Goal: Information Seeking & Learning: Learn about a topic

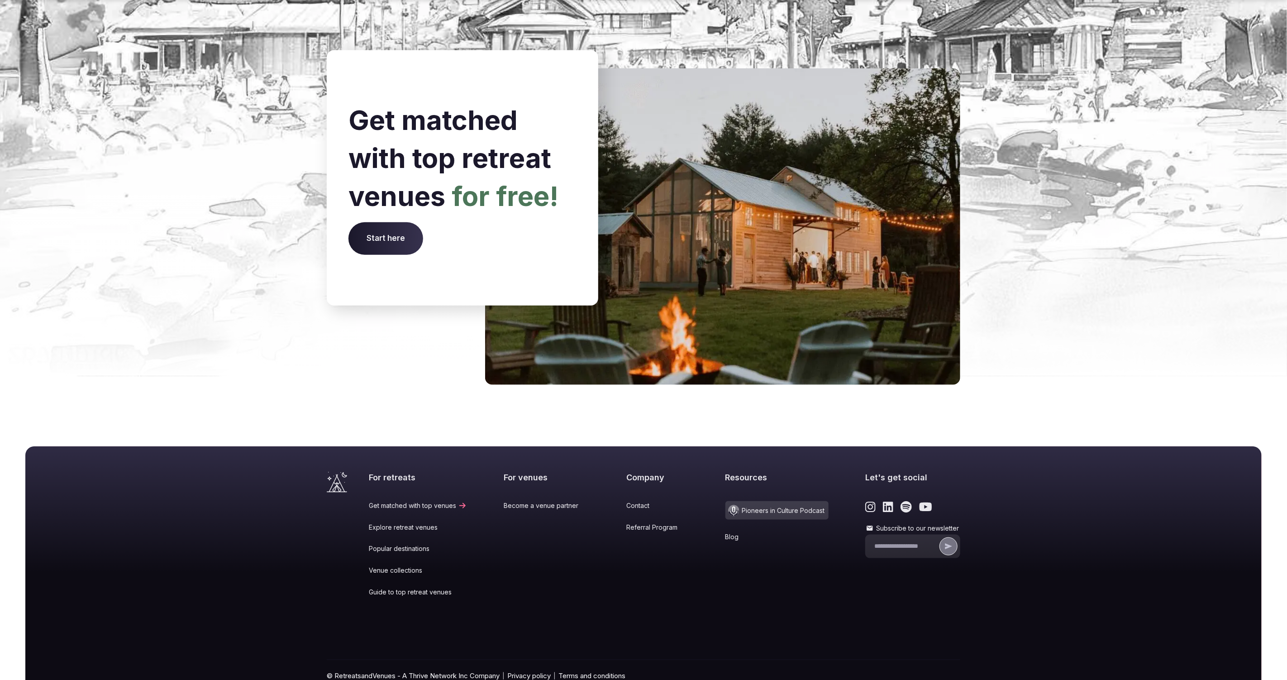
scroll to position [3469, 0]
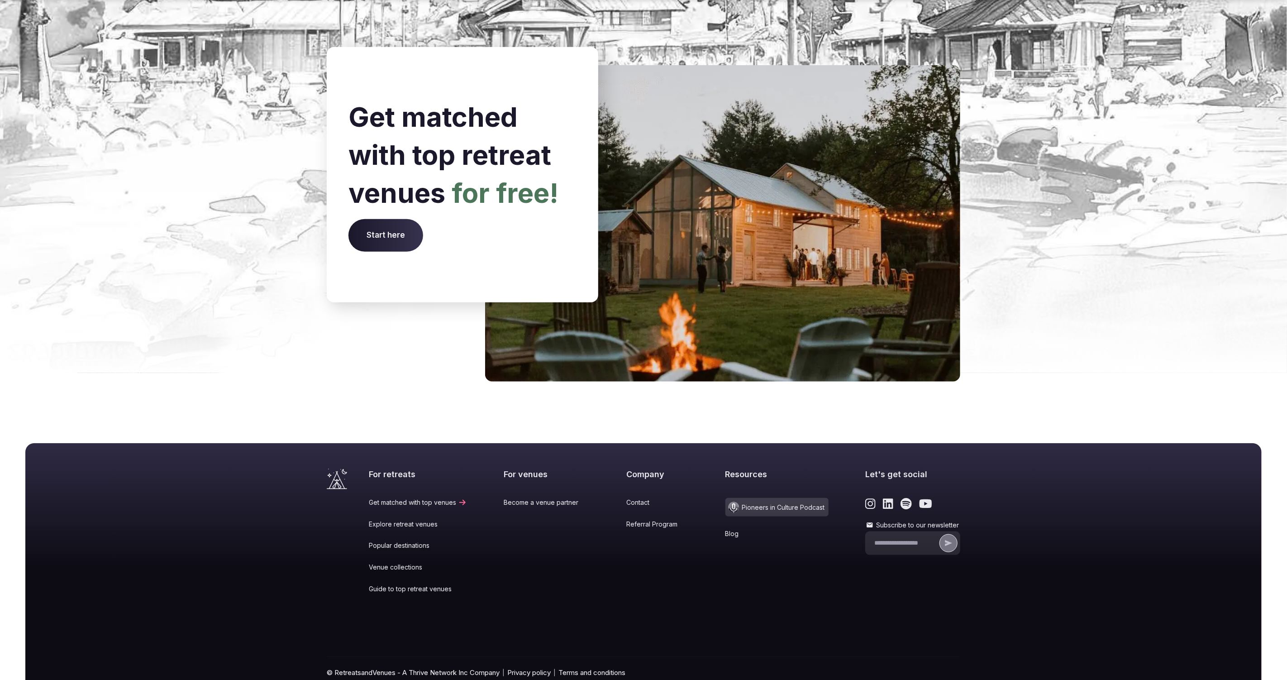
click at [726, 497] on div "Resources Pioneers in Culture Podcast Blog" at bounding box center [777, 537] width 103 height 137
click at [726, 529] on link "Blog" at bounding box center [777, 533] width 103 height 9
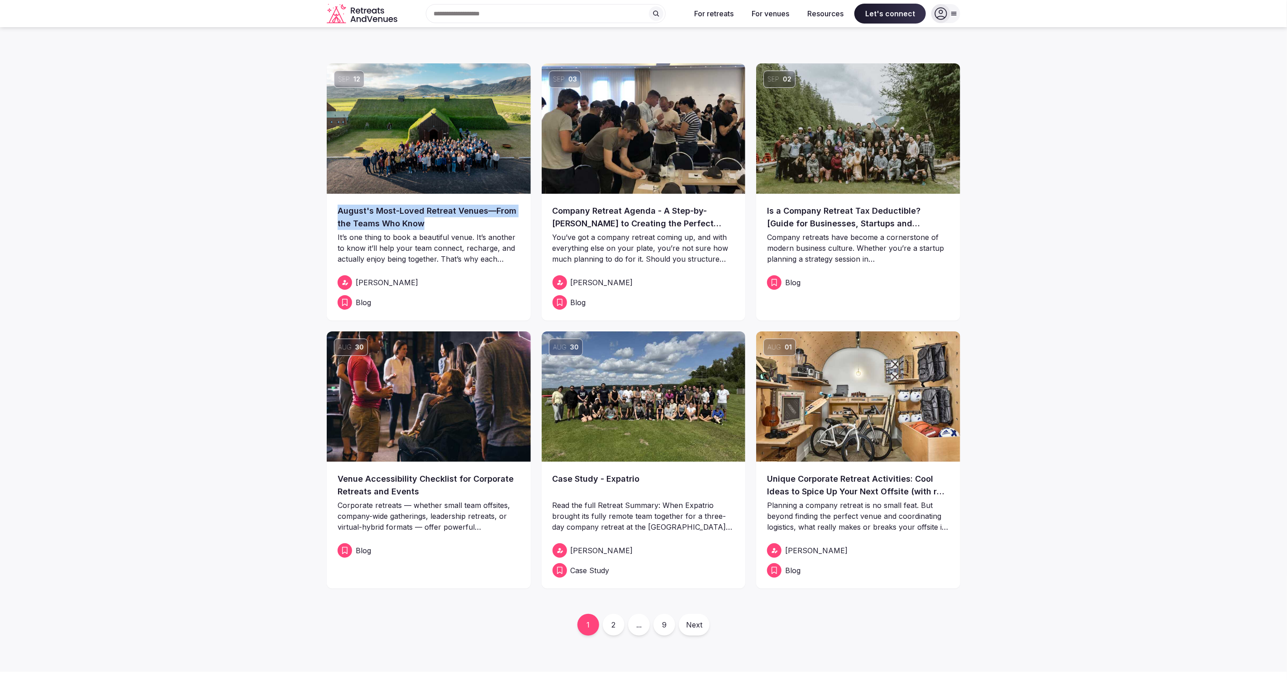
click at [619, 621] on link "2" at bounding box center [614, 625] width 22 height 22
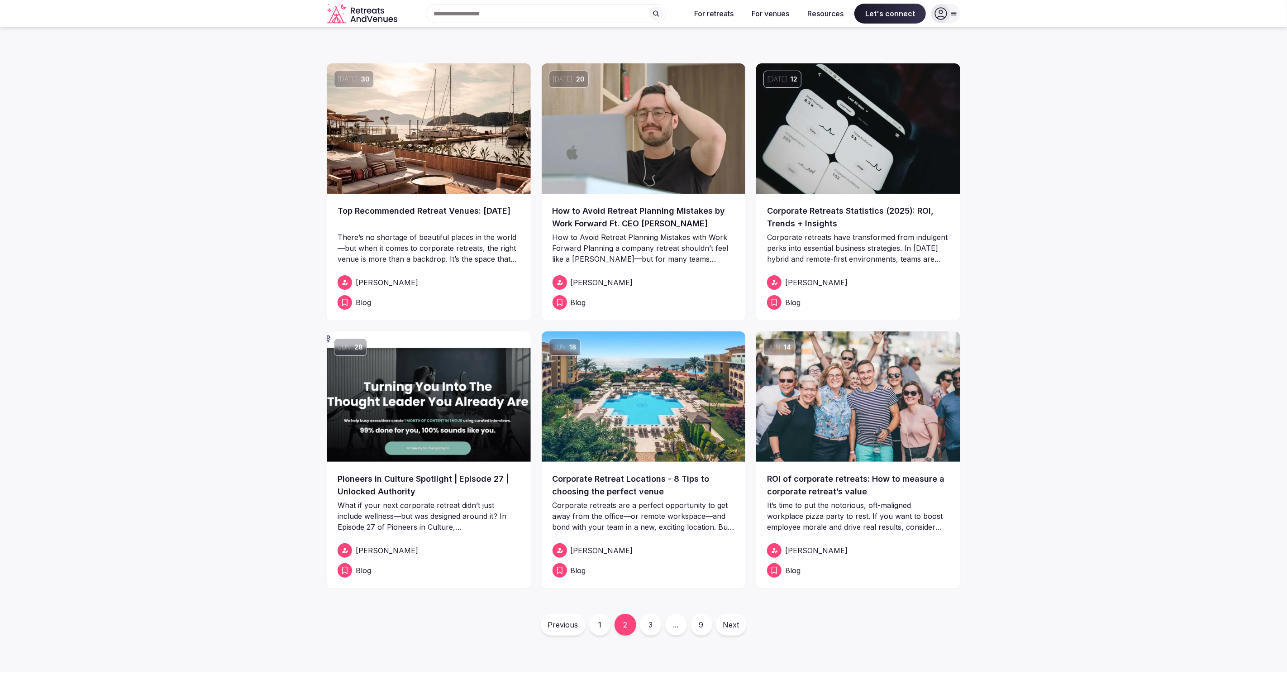
click at [651, 625] on link "3" at bounding box center [651, 625] width 22 height 22
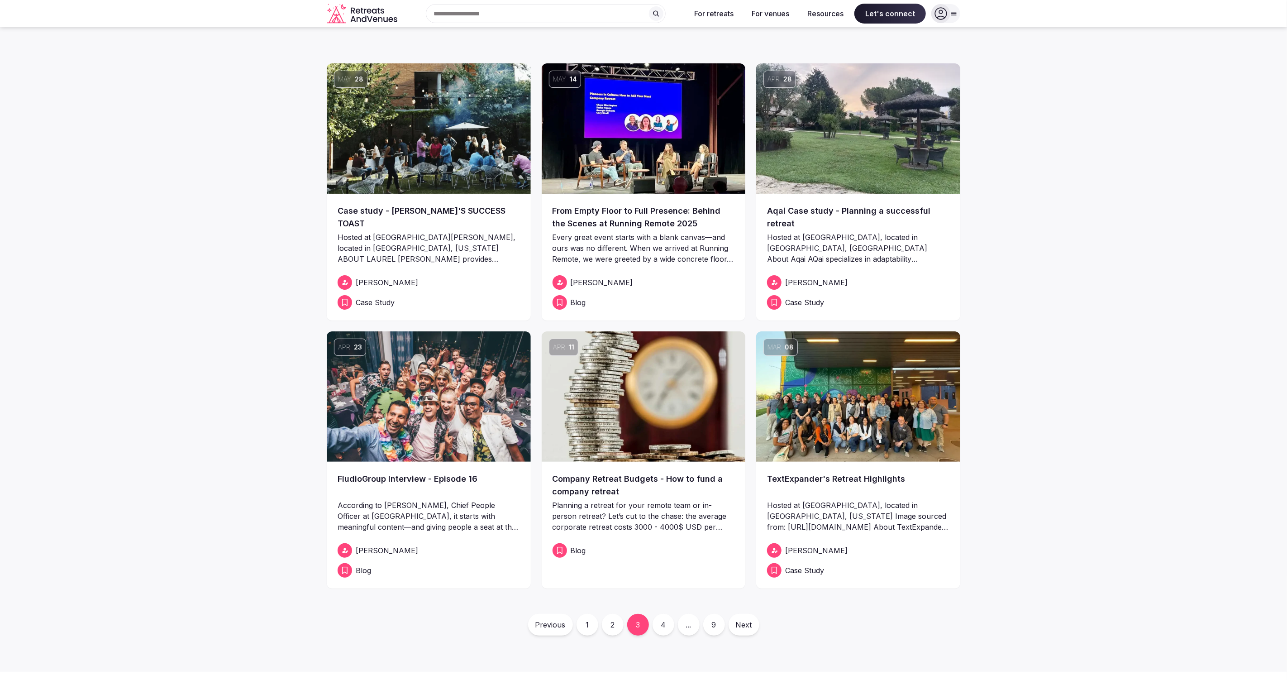
click at [666, 626] on link "4" at bounding box center [664, 625] width 22 height 22
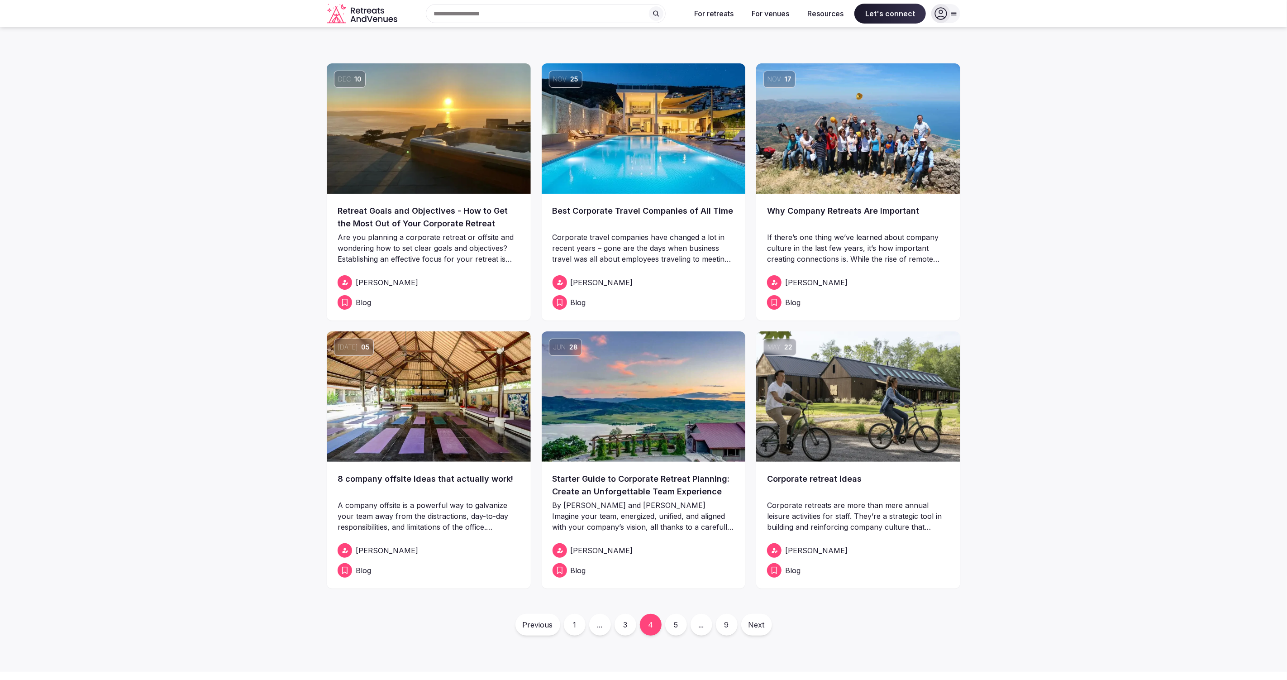
click at [753, 627] on link "Next" at bounding box center [756, 625] width 31 height 22
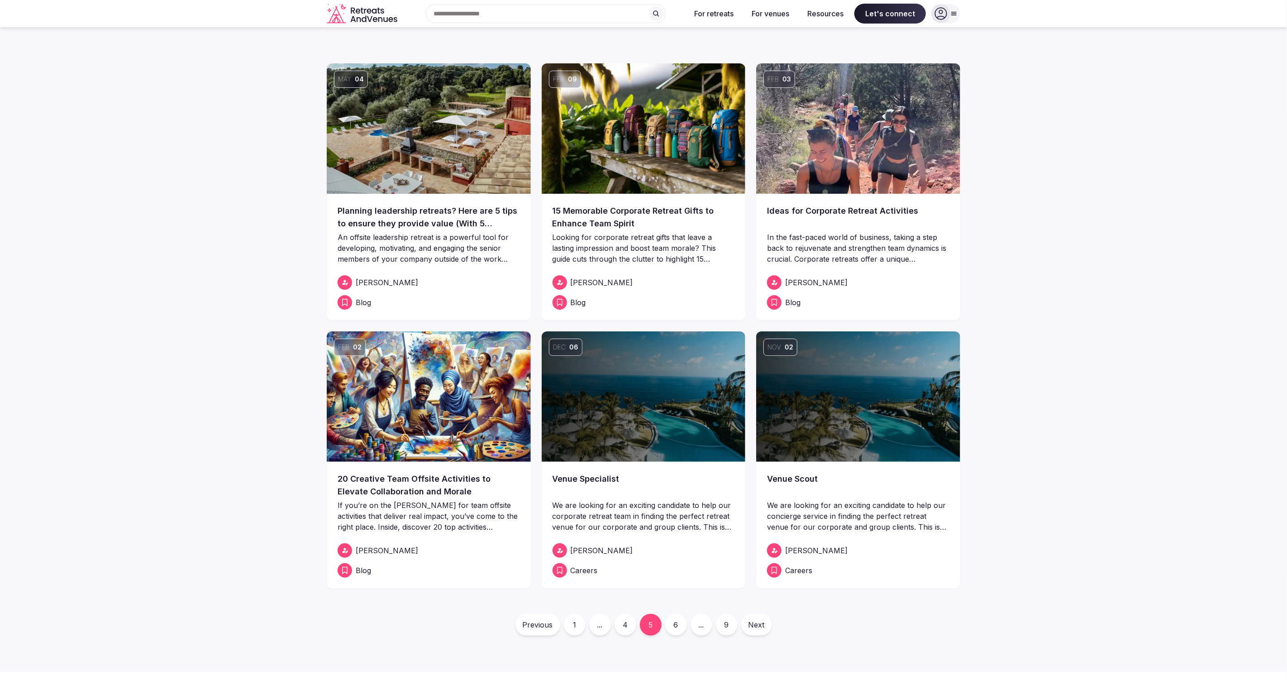
click at [581, 571] on span "Careers" at bounding box center [584, 570] width 27 height 11
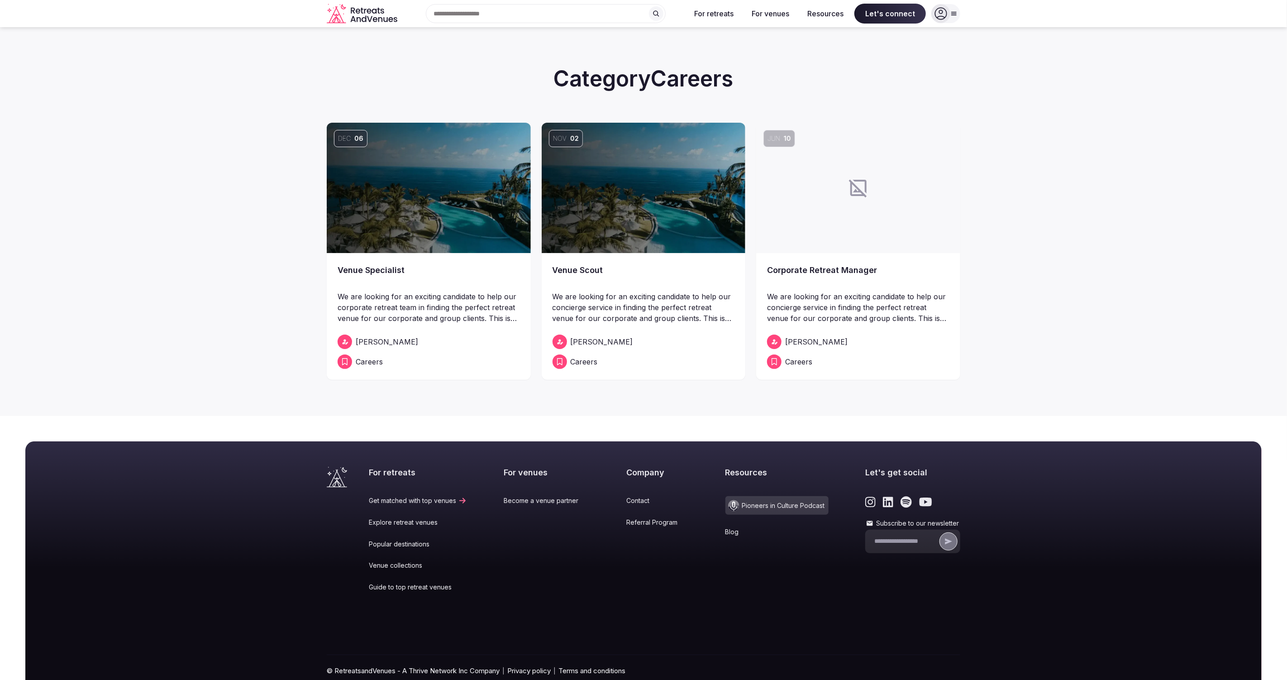
click at [365, 362] on span "Careers" at bounding box center [369, 361] width 27 height 11
click at [356, 363] on span "Careers" at bounding box center [369, 361] width 27 height 11
click at [435, 213] on img at bounding box center [429, 188] width 204 height 130
